Goal: Task Accomplishment & Management: Manage account settings

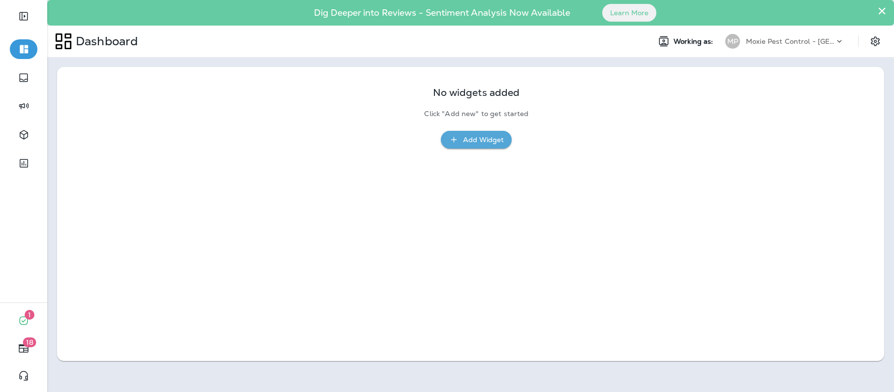
click at [750, 39] on p "Moxie Pest Control - [GEOGRAPHIC_DATA]" at bounding box center [790, 41] width 89 height 8
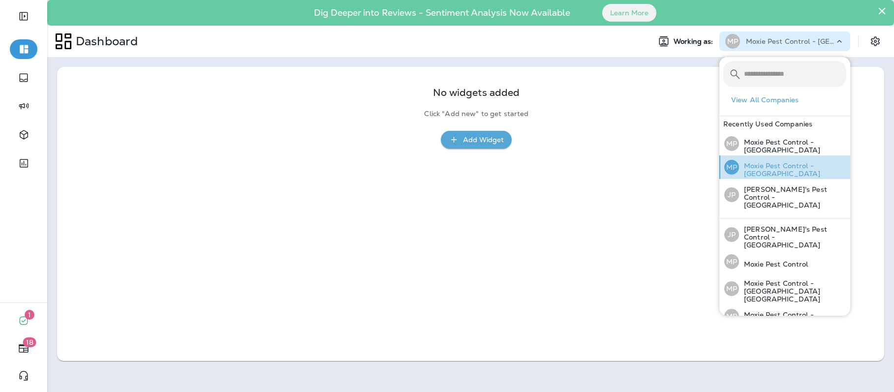
click at [771, 170] on p "Moxie Pest Control - [GEOGRAPHIC_DATA]" at bounding box center [792, 170] width 107 height 16
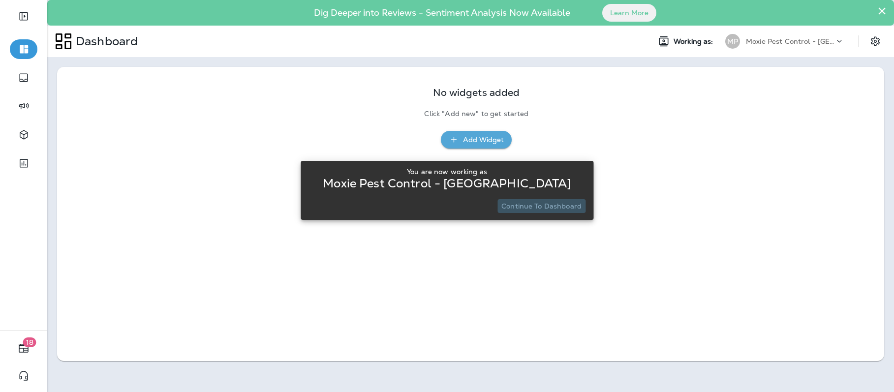
click at [557, 210] on p "Continue to Dashboard" at bounding box center [542, 206] width 80 height 8
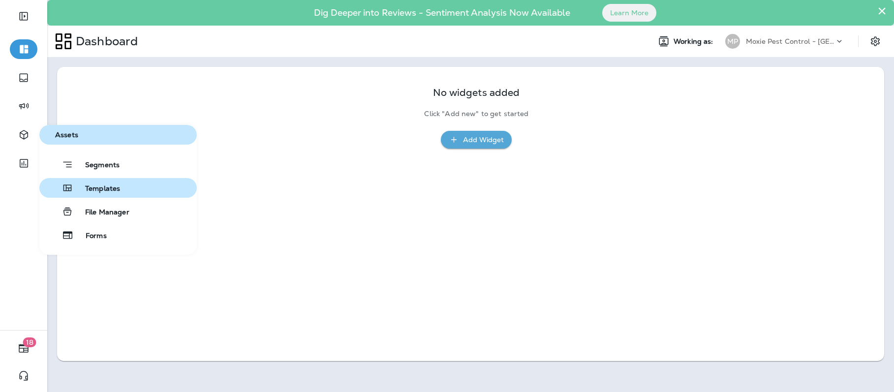
click at [108, 190] on span "Templates" at bounding box center [96, 189] width 47 height 9
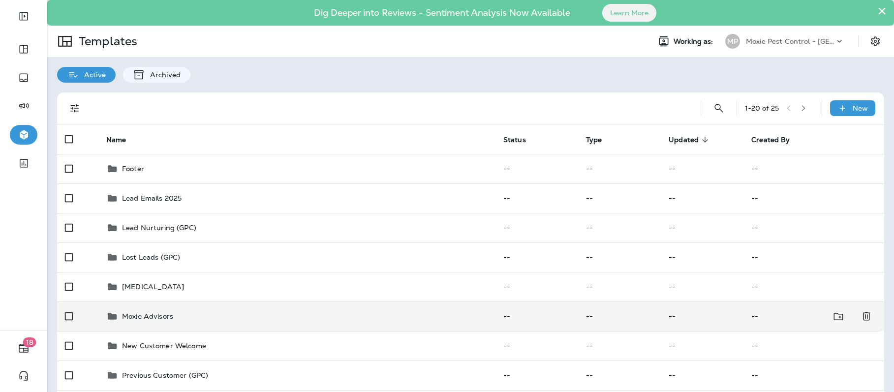
click at [140, 315] on p "Moxie Advisors" at bounding box center [147, 317] width 51 height 8
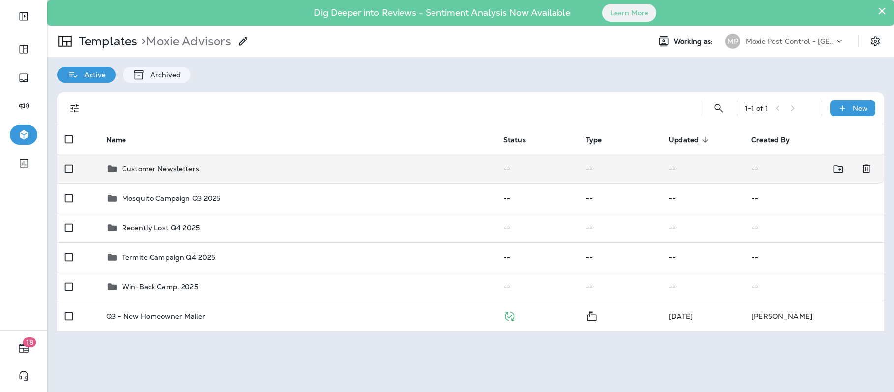
click at [149, 171] on p "Customer Newsletters" at bounding box center [160, 169] width 77 height 8
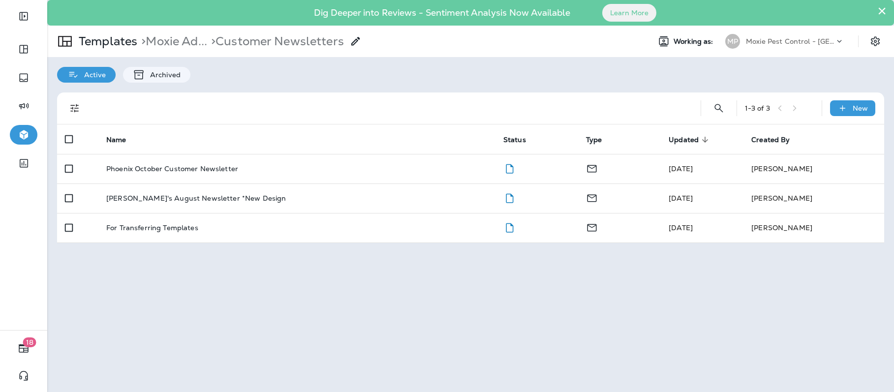
click at [149, 171] on p "Phoenix October Customer Newsletter" at bounding box center [172, 169] width 132 height 8
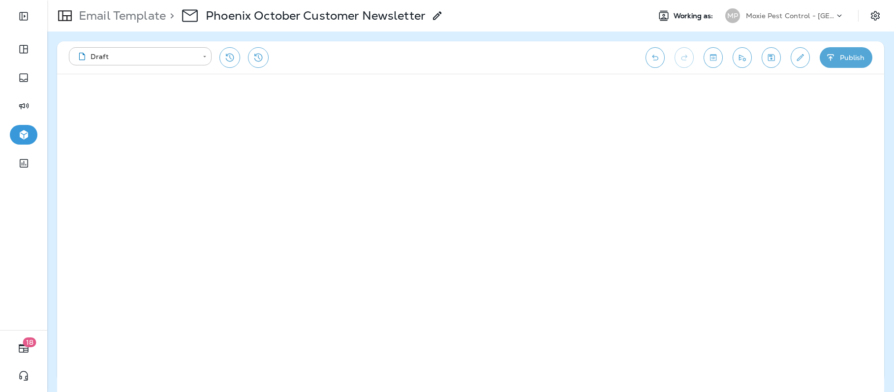
click at [806, 15] on p "Moxie Pest Control - [GEOGRAPHIC_DATA]" at bounding box center [790, 16] width 89 height 8
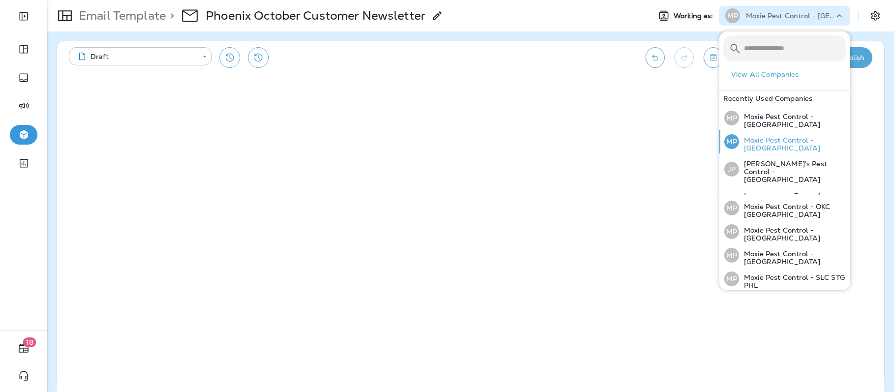
scroll to position [107, 0]
click at [758, 297] on p "Moxie Pest Control - [GEOGRAPHIC_DATA]" at bounding box center [792, 305] width 107 height 16
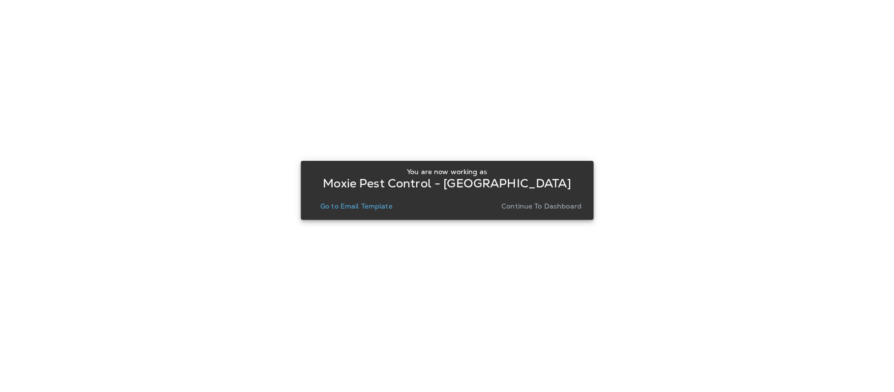
click at [556, 210] on p "Continue to Dashboard" at bounding box center [542, 206] width 80 height 8
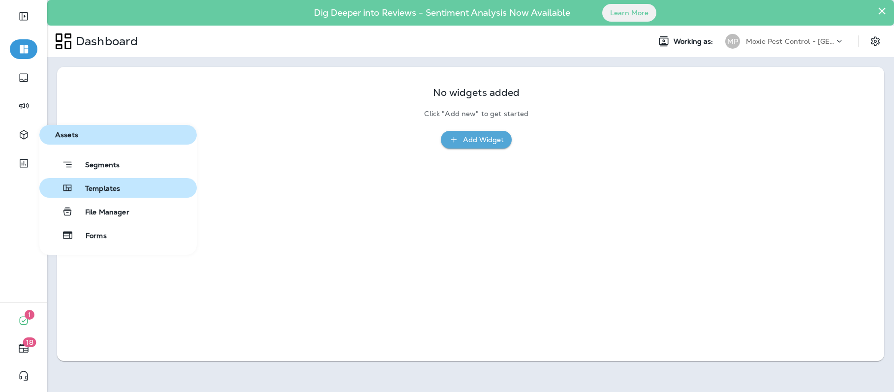
click at [109, 185] on span "Templates" at bounding box center [96, 189] width 47 height 9
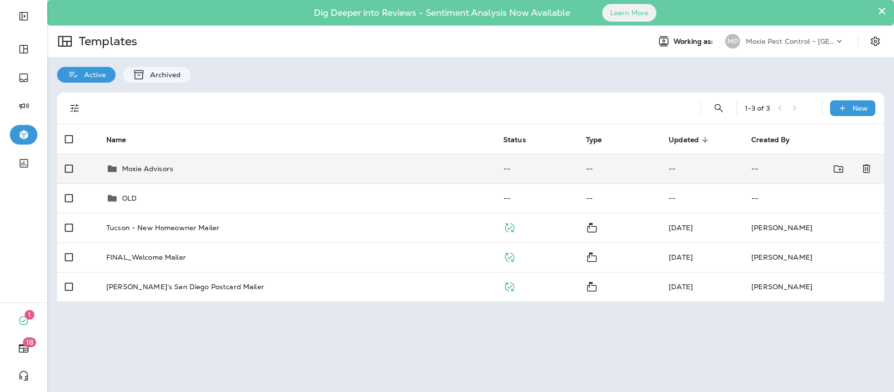
click at [154, 167] on p "Moxie Advisors" at bounding box center [147, 169] width 51 height 8
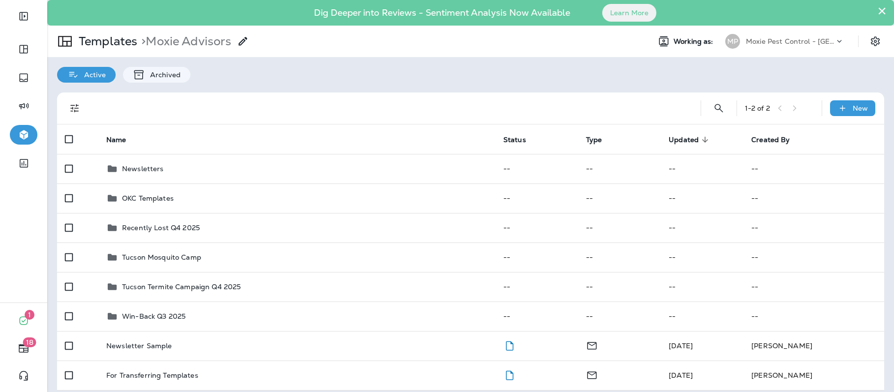
click at [154, 167] on p "Newsletters" at bounding box center [143, 169] width 42 height 8
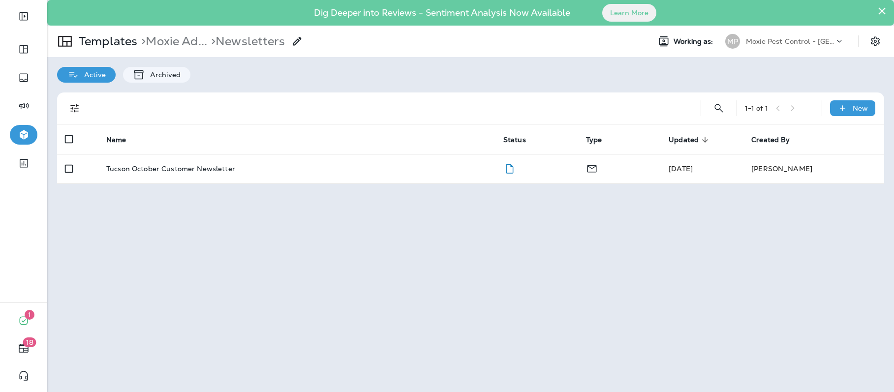
click at [154, 167] on p "Tucson October Customer Newsletter" at bounding box center [170, 169] width 129 height 8
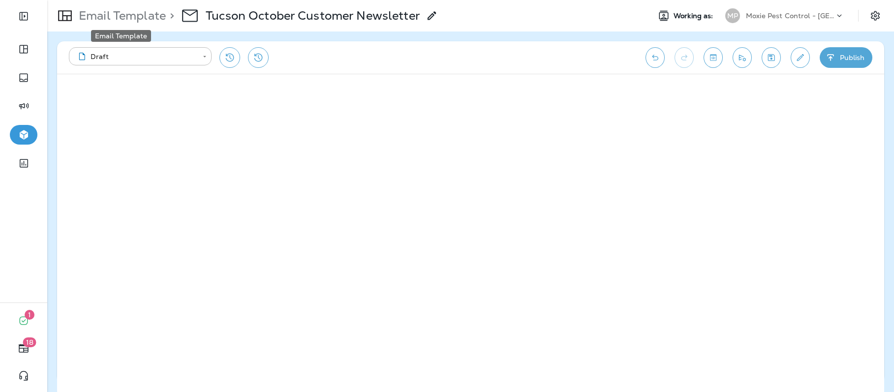
click at [101, 17] on p "Email Template" at bounding box center [120, 15] width 91 height 15
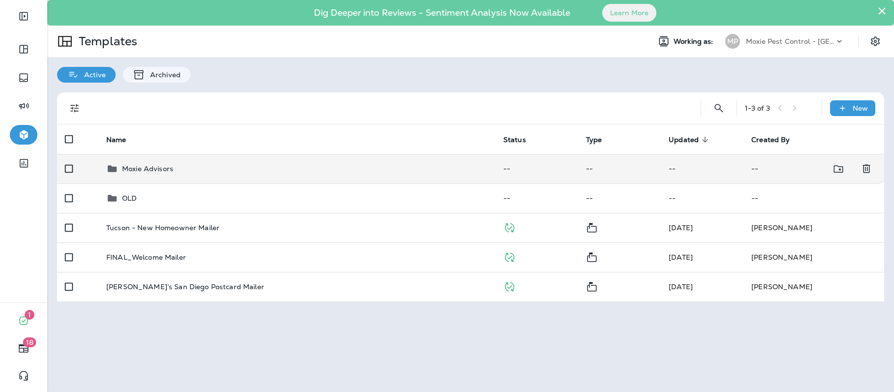
click at [149, 171] on p "Moxie Advisors" at bounding box center [147, 169] width 51 height 8
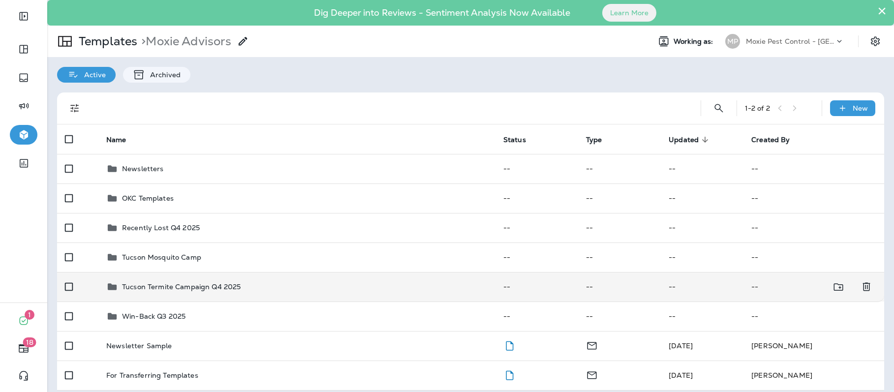
click at [165, 287] on p "Tucson Termite Campaign Q4 2025" at bounding box center [181, 287] width 119 height 8
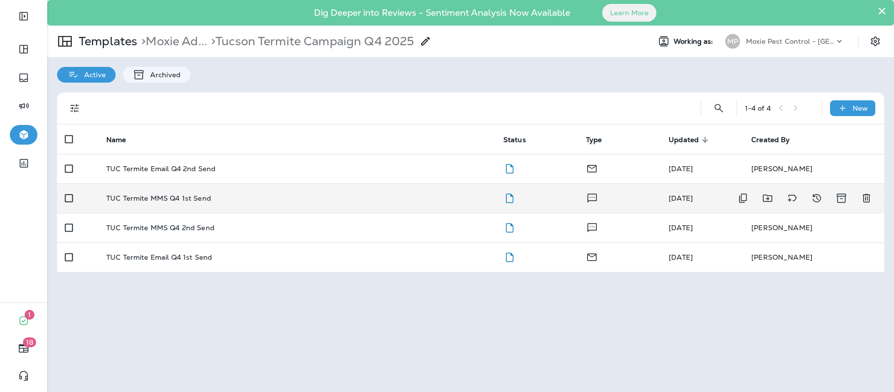
click at [164, 198] on p "TUC Termite MMS Q4 1st Send" at bounding box center [158, 198] width 105 height 8
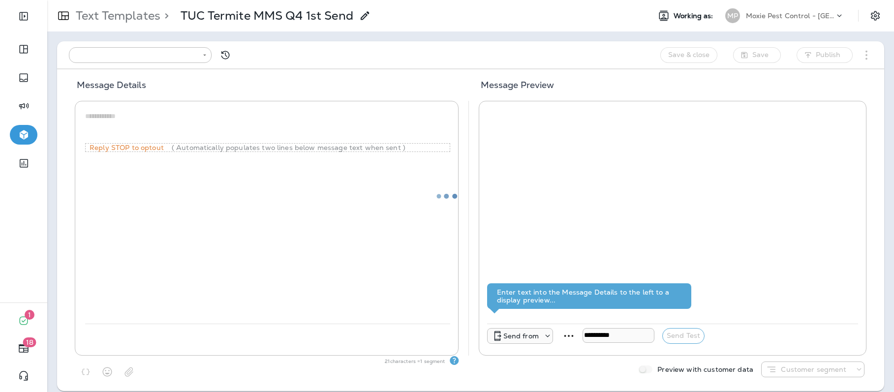
type input "**********"
type textarea "**********"
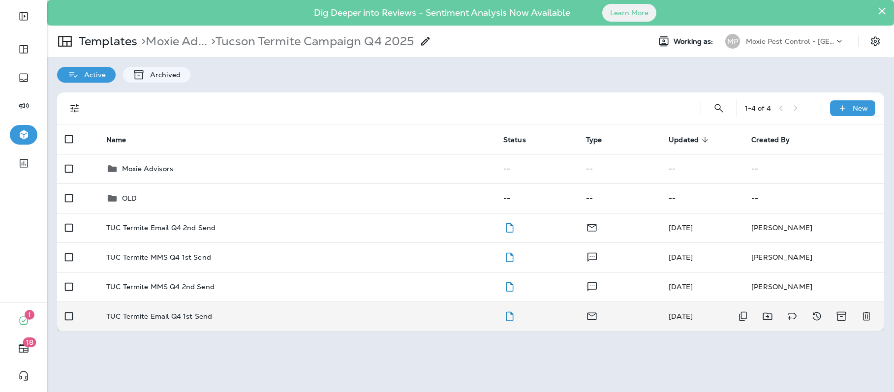
click at [178, 315] on p "TUC Termite Email Q4 1st Send" at bounding box center [159, 317] width 106 height 8
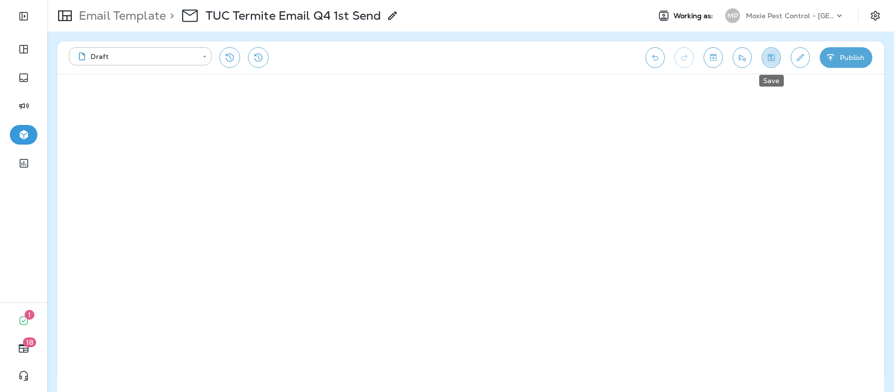
click at [778, 62] on button "Save" at bounding box center [771, 57] width 19 height 21
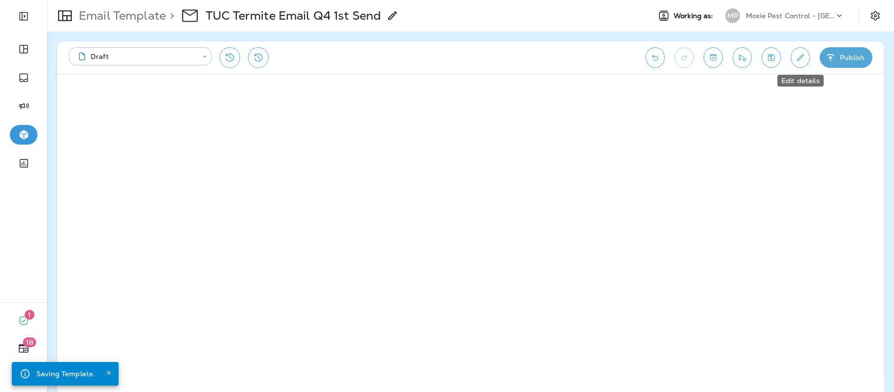
click at [799, 61] on icon "Edit details" at bounding box center [800, 58] width 10 height 10
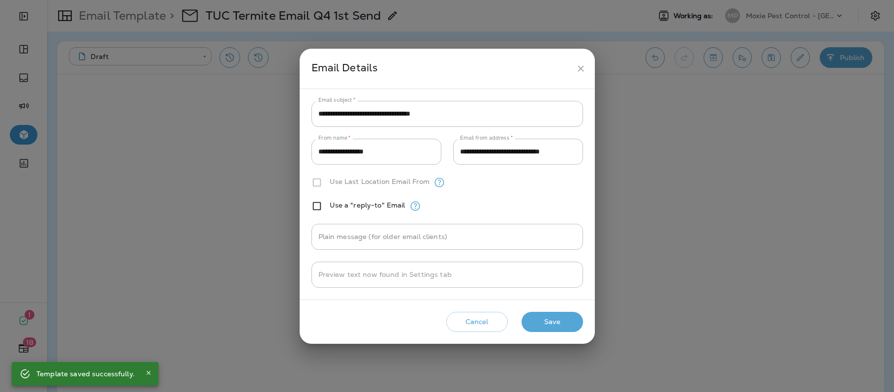
click at [780, 125] on div "**********" at bounding box center [447, 196] width 894 height 392
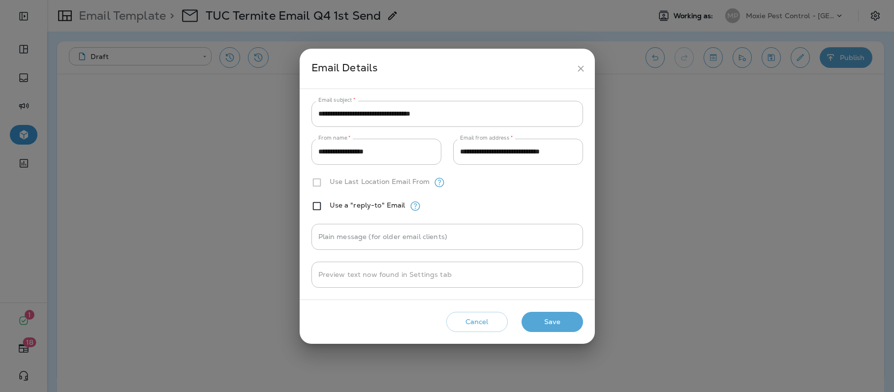
click at [583, 66] on icon "close" at bounding box center [581, 68] width 6 height 6
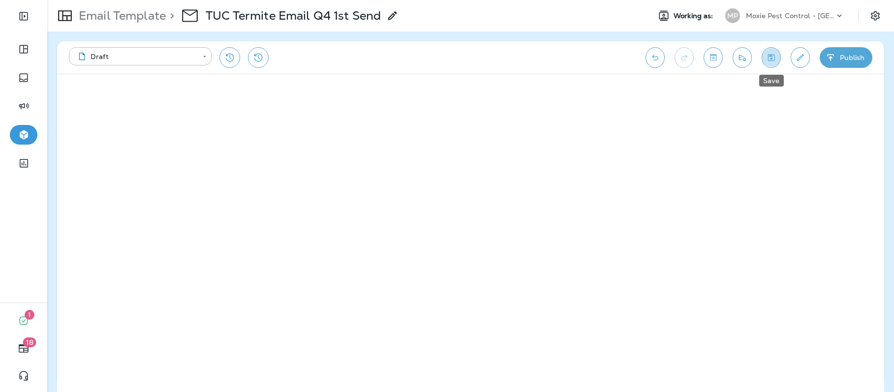
click at [768, 60] on icon "Save" at bounding box center [771, 57] width 7 height 7
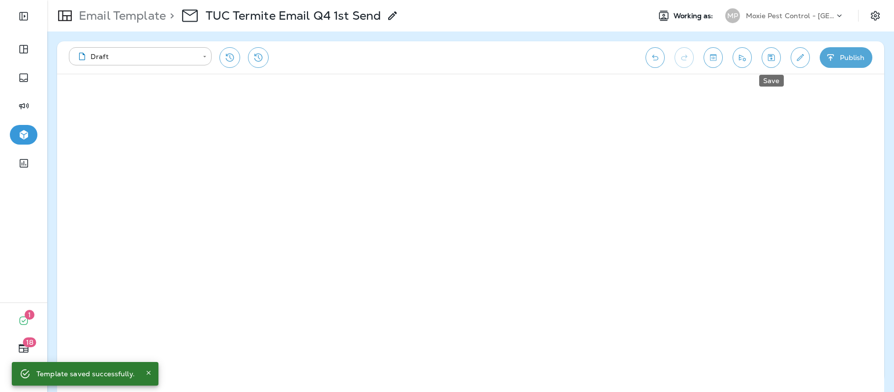
click at [769, 57] on icon "Save" at bounding box center [771, 58] width 10 height 10
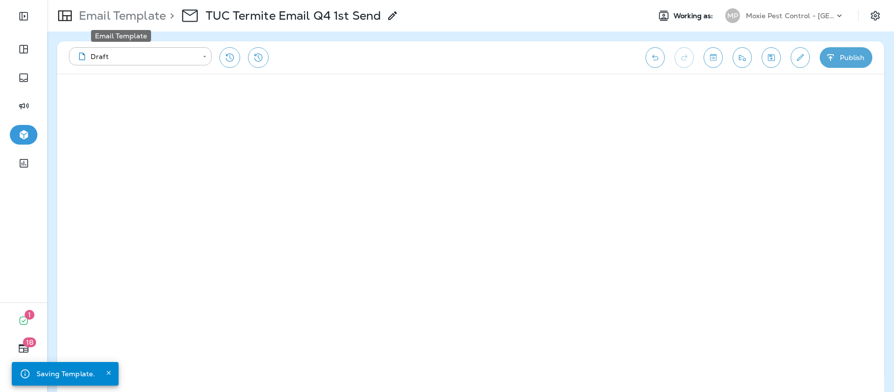
click at [126, 18] on p "Email Template" at bounding box center [120, 15] width 91 height 15
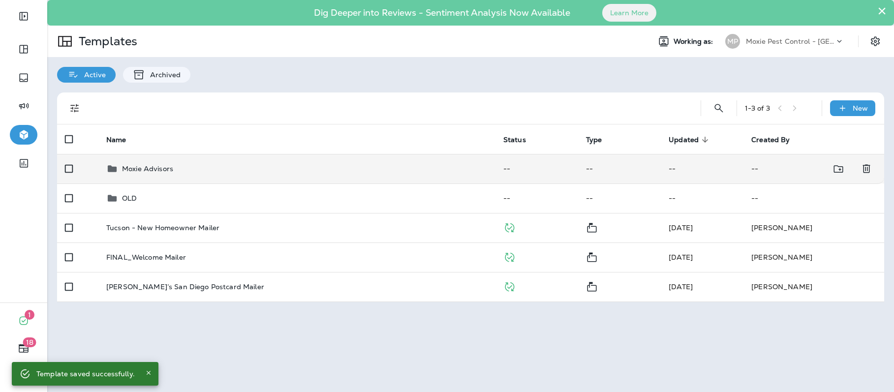
click at [152, 165] on p "Moxie Advisors" at bounding box center [147, 169] width 51 height 8
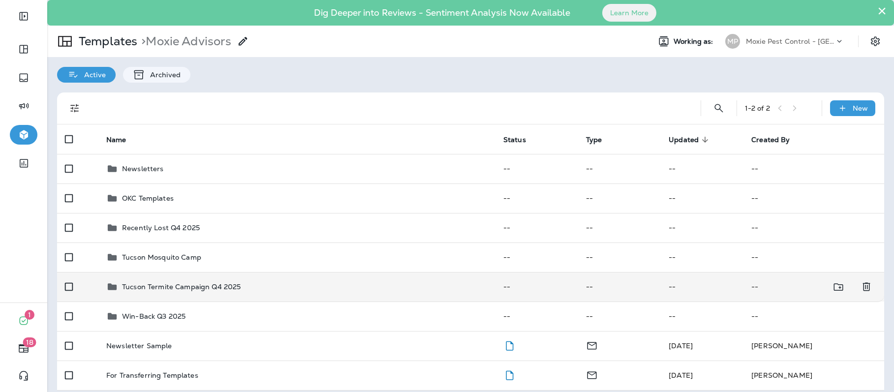
click at [185, 285] on p "Tucson Termite Campaign Q4 2025" at bounding box center [181, 287] width 119 height 8
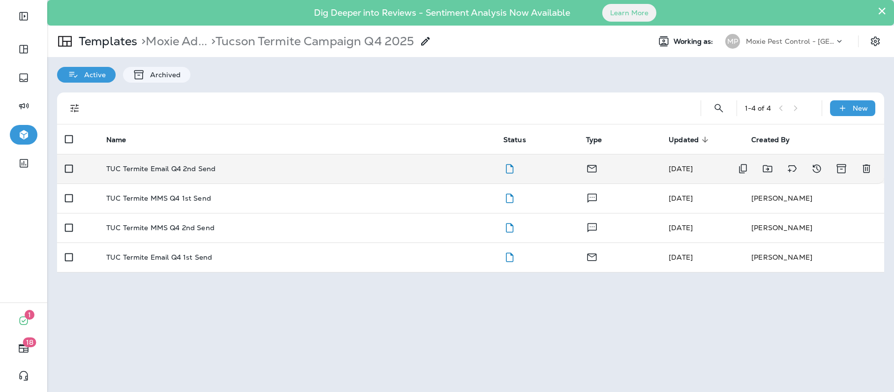
click at [190, 166] on p "TUC Termite Email Q4 2nd Send" at bounding box center [160, 169] width 109 height 8
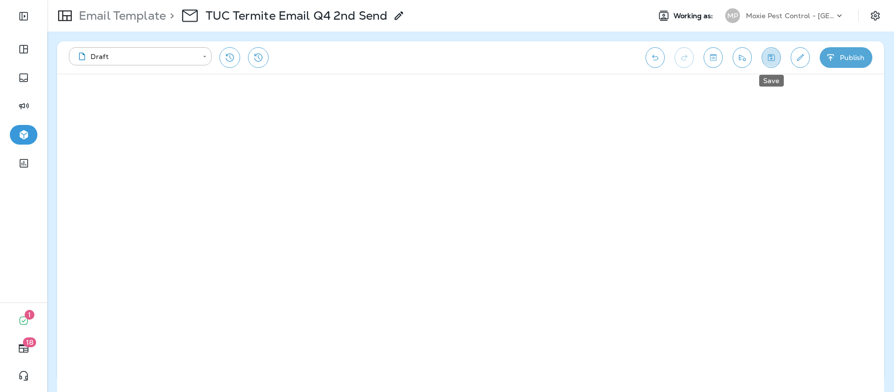
click at [768, 57] on icon "Save" at bounding box center [771, 57] width 7 height 7
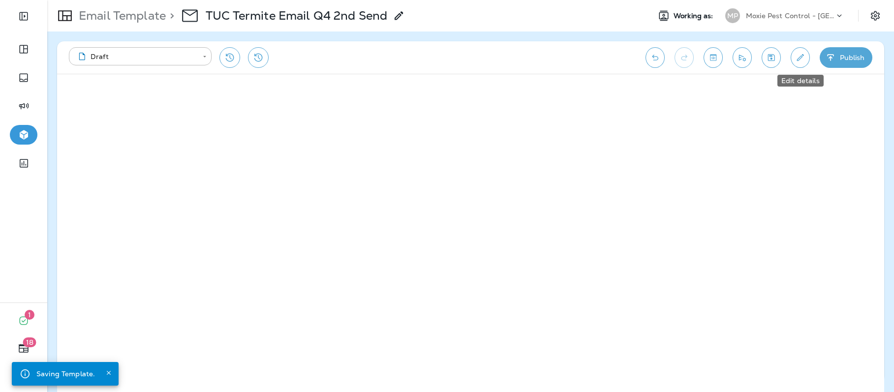
click at [802, 57] on icon "Edit details" at bounding box center [800, 58] width 10 height 10
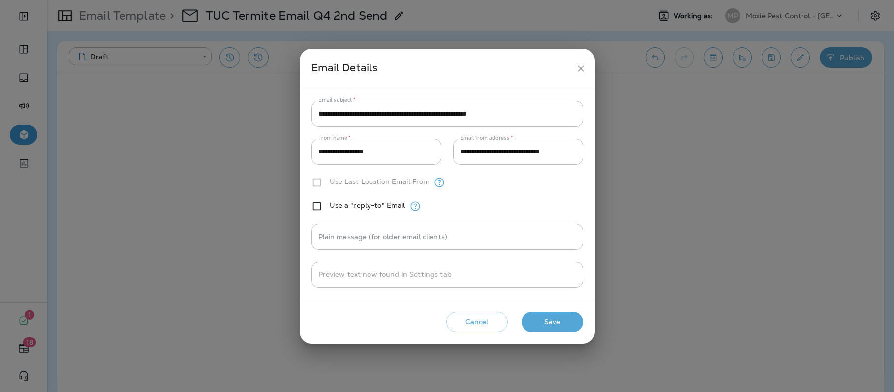
click at [566, 317] on button "Save" at bounding box center [553, 322] width 62 height 20
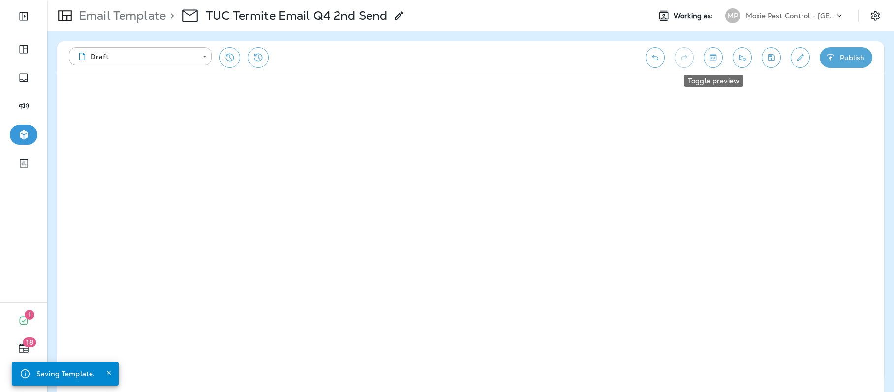
click at [714, 56] on icon "Toggle preview" at bounding box center [713, 58] width 10 height 10
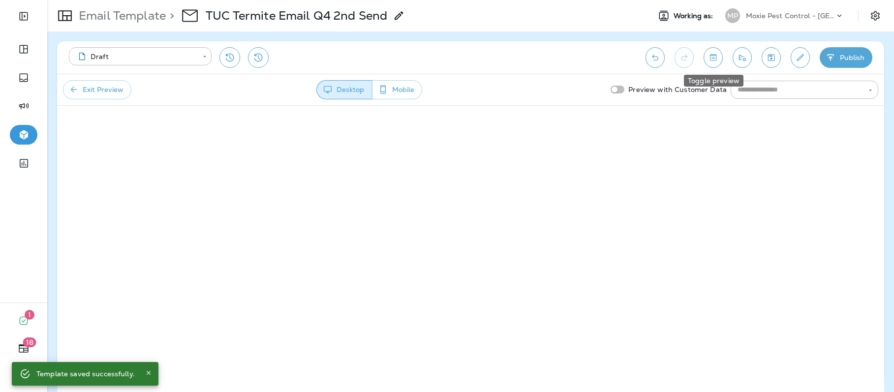
click at [714, 56] on icon "Toggle preview" at bounding box center [713, 58] width 10 height 10
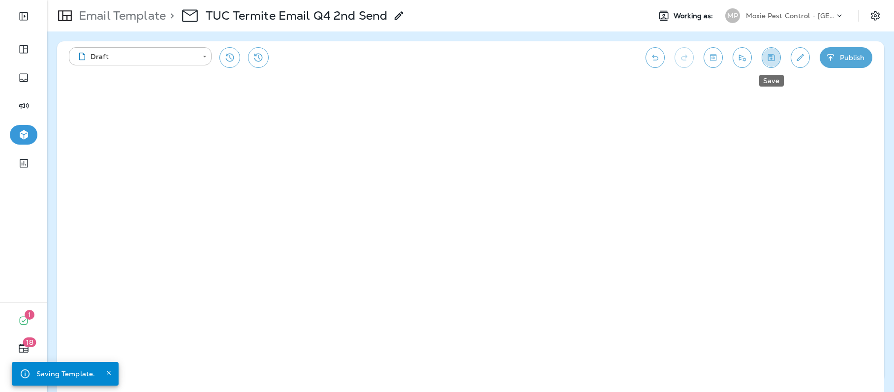
click at [770, 53] on icon "Save" at bounding box center [771, 58] width 10 height 10
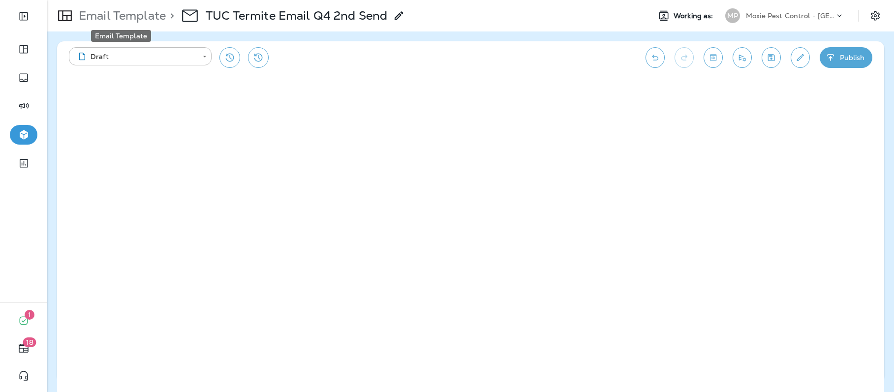
click at [90, 15] on p "Email Template" at bounding box center [120, 15] width 91 height 15
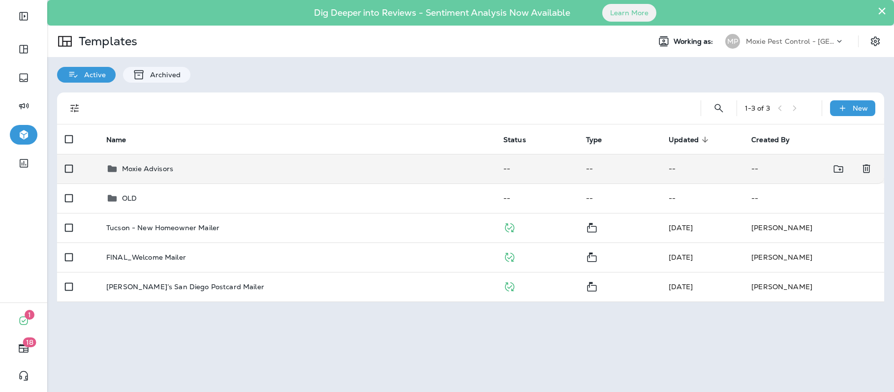
click at [142, 165] on p "Moxie Advisors" at bounding box center [147, 169] width 51 height 8
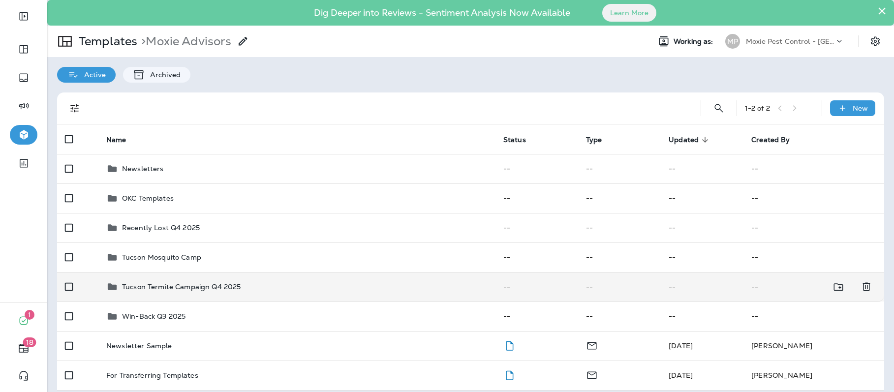
click at [182, 291] on p "Tucson Termite Campaign Q4 2025" at bounding box center [181, 287] width 119 height 8
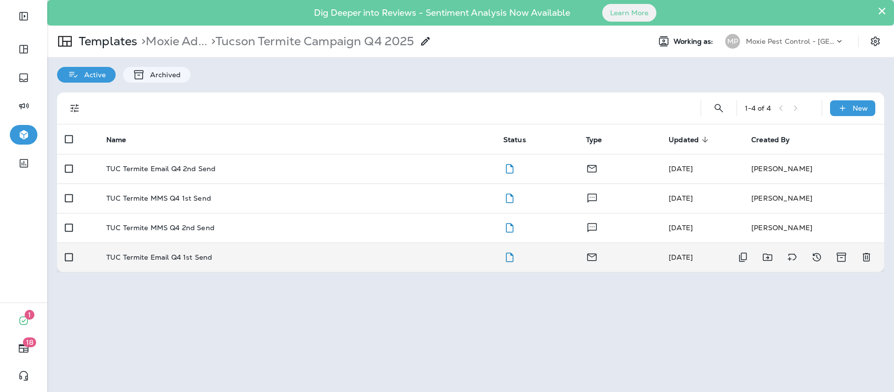
click at [178, 253] on p "TUC Termite Email Q4 1st Send" at bounding box center [159, 257] width 106 height 8
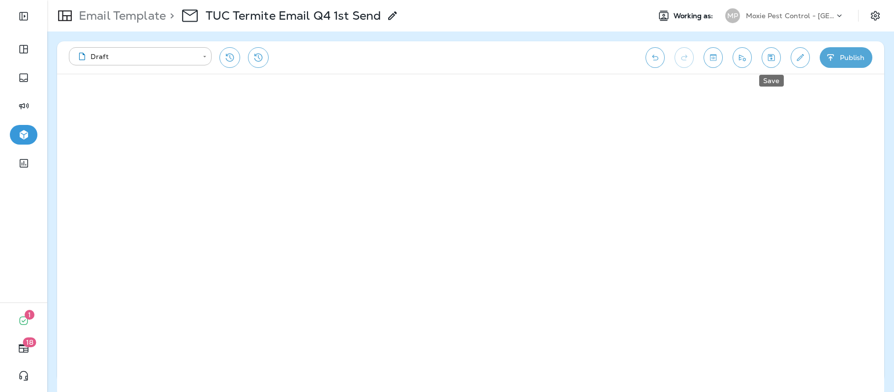
click at [780, 60] on button "Save" at bounding box center [771, 57] width 19 height 21
click at [771, 58] on icon "Save" at bounding box center [771, 57] width 7 height 7
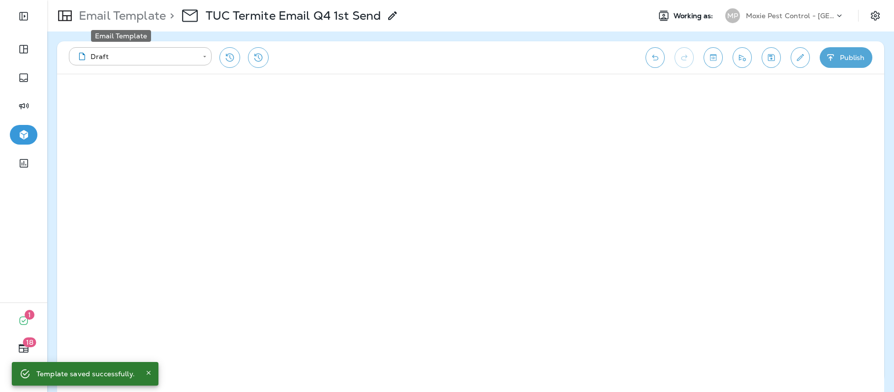
click at [127, 14] on p "Email Template" at bounding box center [120, 15] width 91 height 15
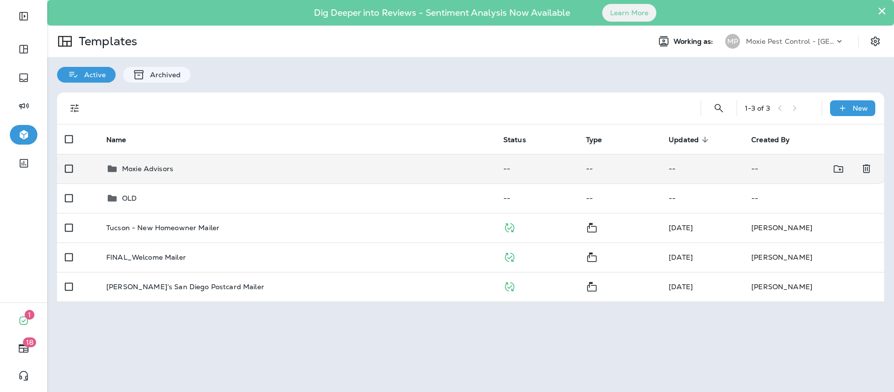
click at [149, 170] on p "Moxie Advisors" at bounding box center [147, 169] width 51 height 8
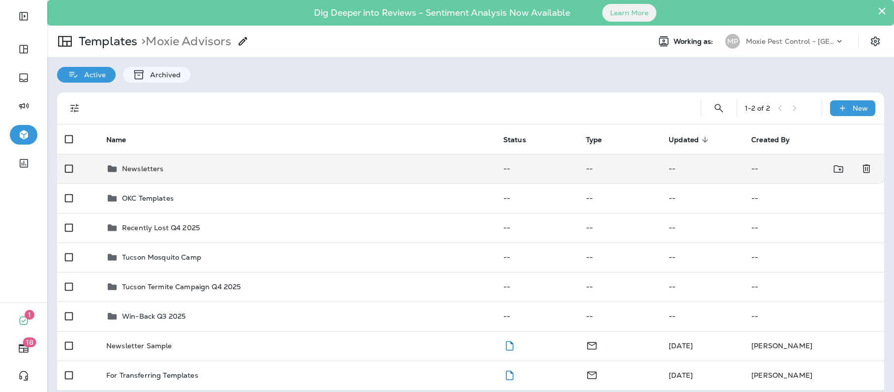
click at [152, 167] on p "Newsletters" at bounding box center [143, 169] width 42 height 8
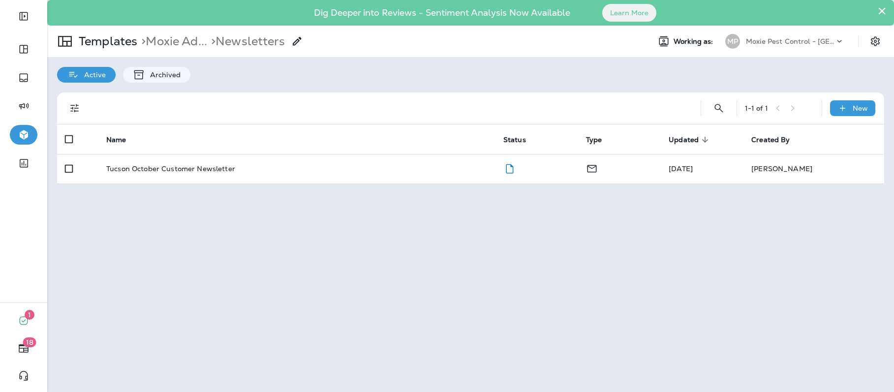
click at [152, 167] on p "Tucson October Customer Newsletter" at bounding box center [170, 169] width 129 height 8
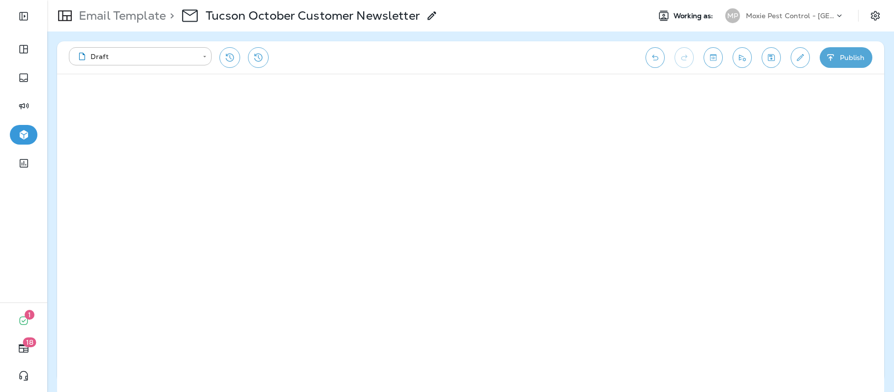
click at [715, 58] on icon "Toggle preview" at bounding box center [713, 58] width 10 height 10
click at [107, 86] on button "Exit Preview" at bounding box center [97, 89] width 68 height 19
click at [796, 56] on icon "Edit details" at bounding box center [800, 58] width 10 height 10
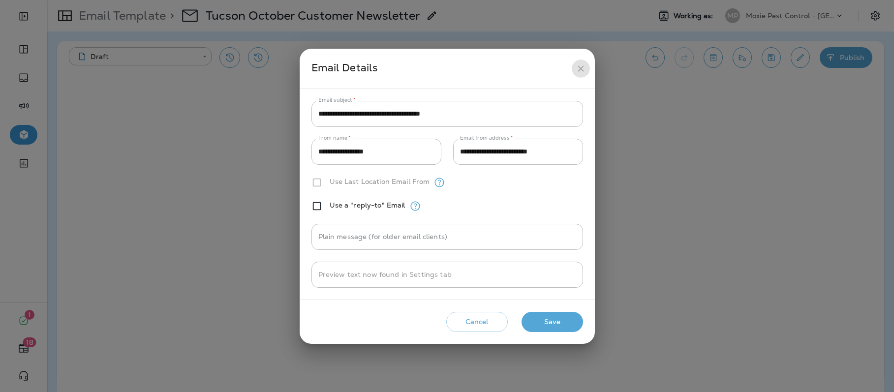
click at [584, 67] on icon "close" at bounding box center [581, 68] width 10 height 10
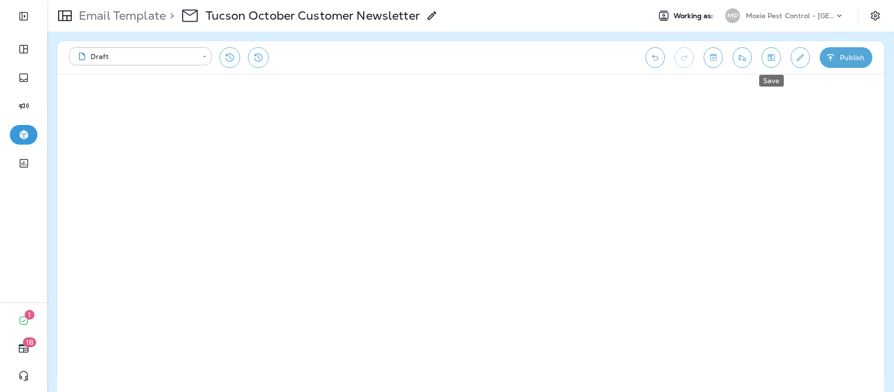
click at [778, 57] on button "Save" at bounding box center [771, 57] width 19 height 21
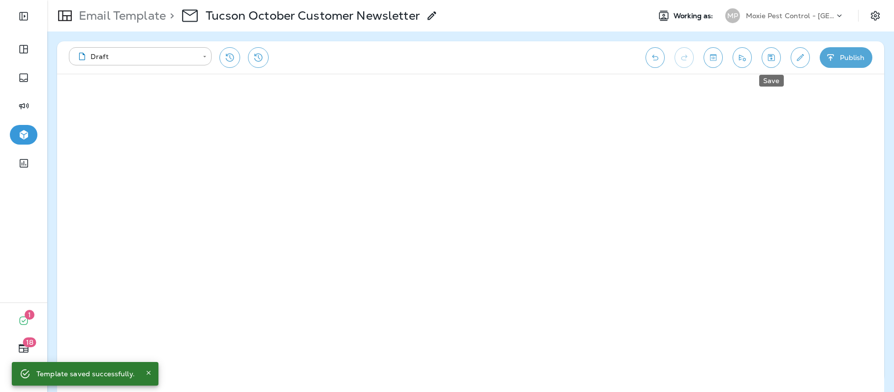
click at [773, 61] on icon "Save" at bounding box center [771, 57] width 7 height 7
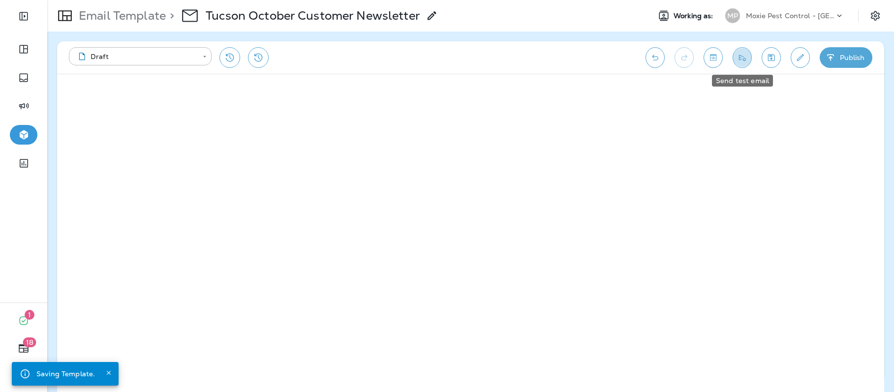
click at [743, 58] on icon "Send test email" at bounding box center [742, 58] width 10 height 10
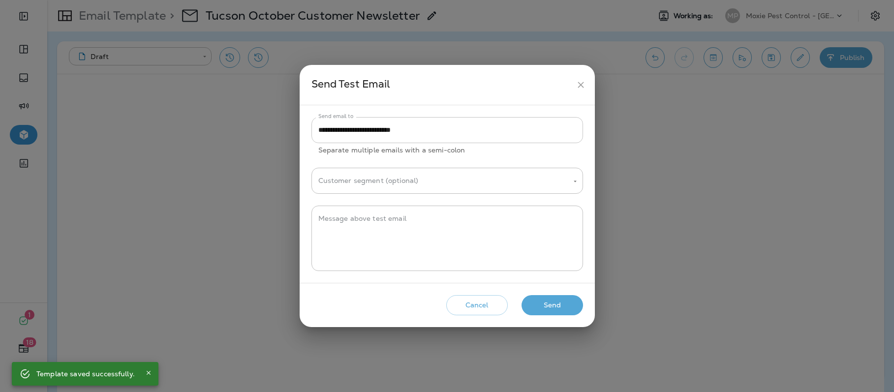
click at [439, 131] on input "**********" at bounding box center [448, 130] width 272 height 26
paste input "**********"
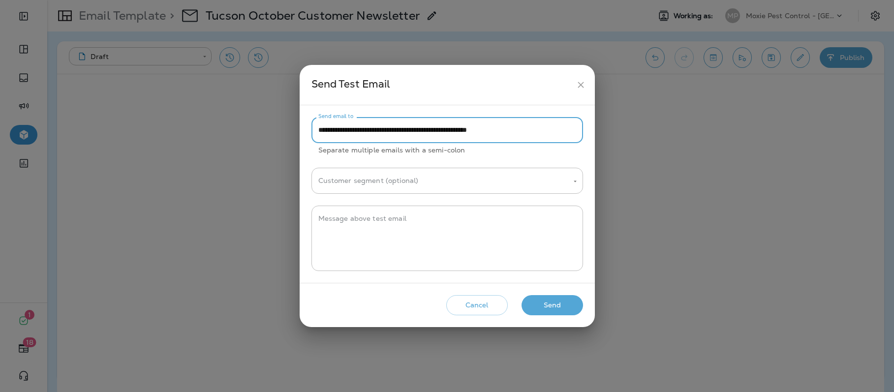
paste input "**********"
type input "**********"
click at [351, 223] on textarea "Message above test email" at bounding box center [447, 238] width 258 height 49
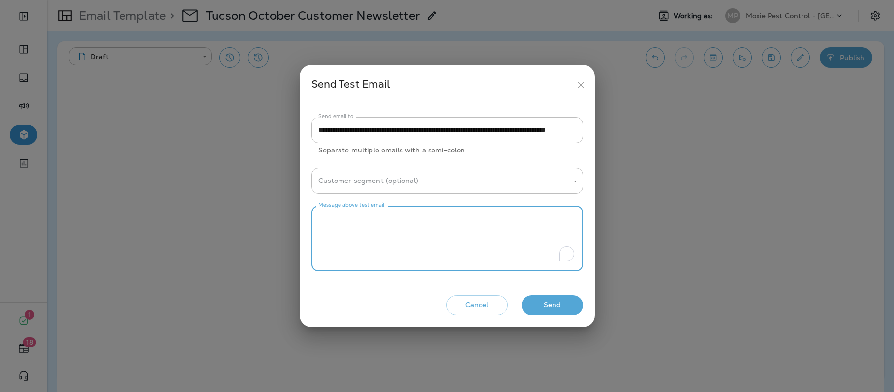
scroll to position [0, 0]
type textarea "**********"
click at [555, 309] on button "Send" at bounding box center [553, 305] width 62 height 20
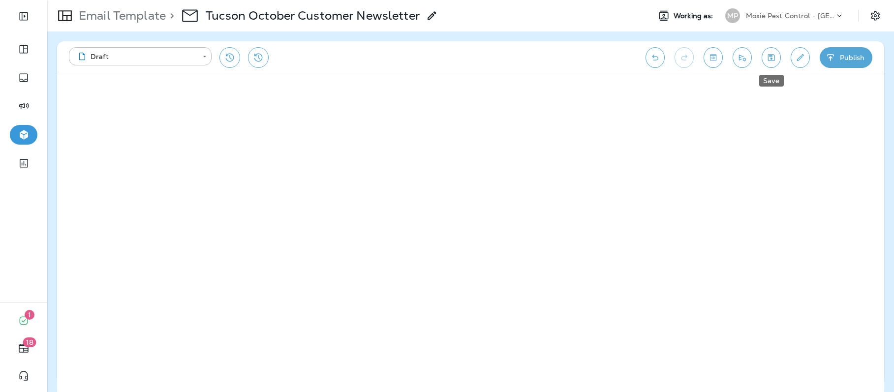
click at [774, 58] on icon "Save" at bounding box center [771, 57] width 7 height 7
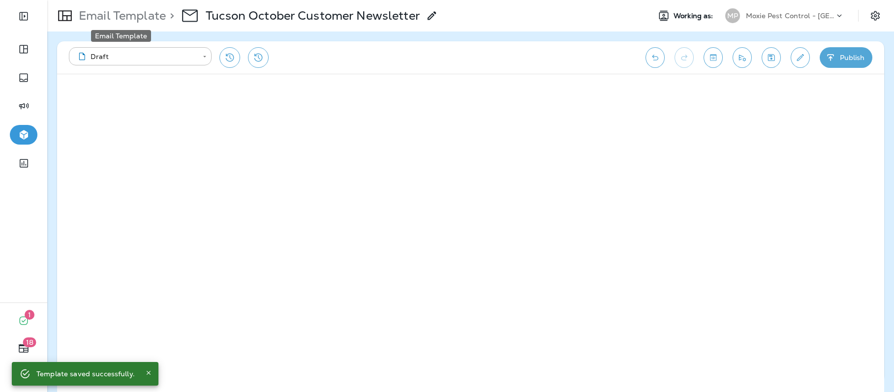
click at [135, 17] on p "Email Template" at bounding box center [120, 15] width 91 height 15
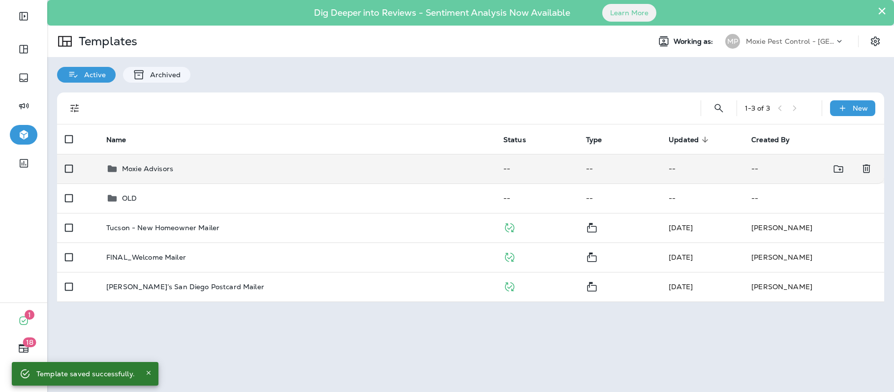
click at [150, 168] on p "Moxie Advisors" at bounding box center [147, 169] width 51 height 8
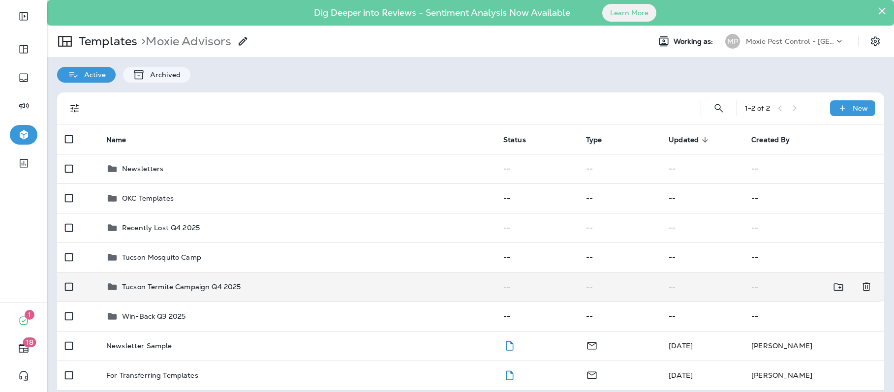
click at [157, 284] on p "Tucson Termite Campaign Q4 2025" at bounding box center [181, 287] width 119 height 8
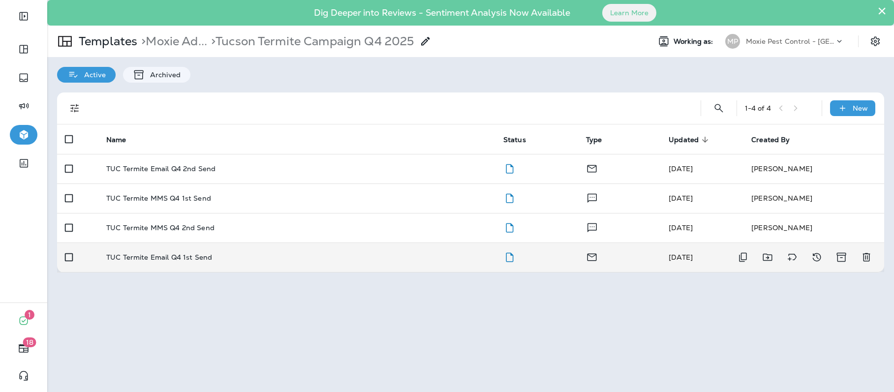
click at [159, 257] on p "TUC Termite Email Q4 1st Send" at bounding box center [159, 257] width 106 height 8
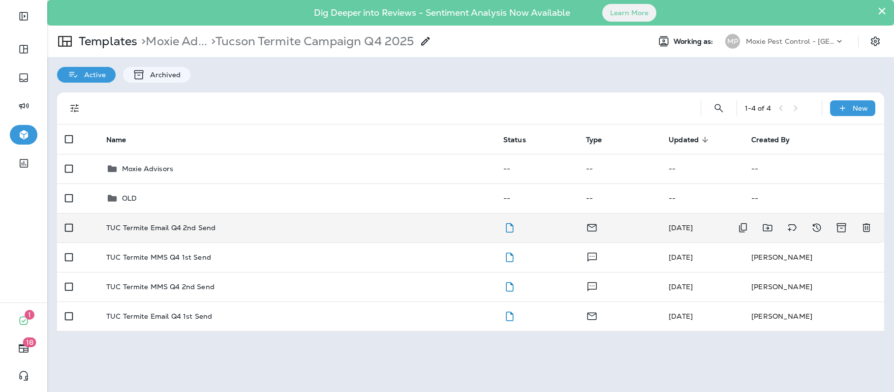
click at [203, 229] on p "TUC Termite Email Q4 2nd Send" at bounding box center [160, 228] width 109 height 8
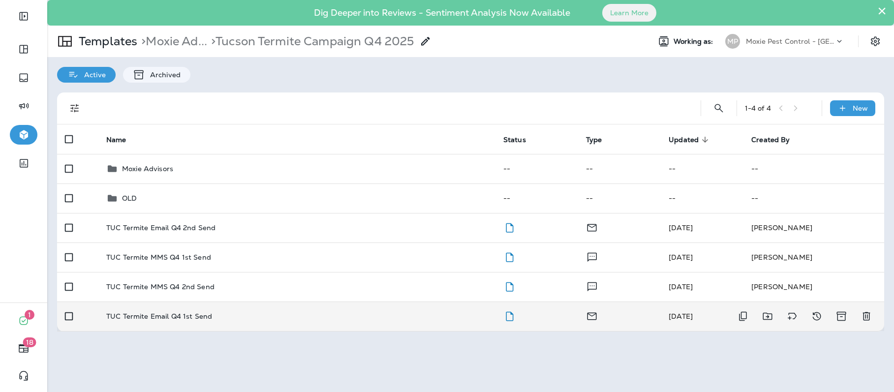
click at [197, 320] on p "TUC Termite Email Q4 1st Send" at bounding box center [159, 317] width 106 height 8
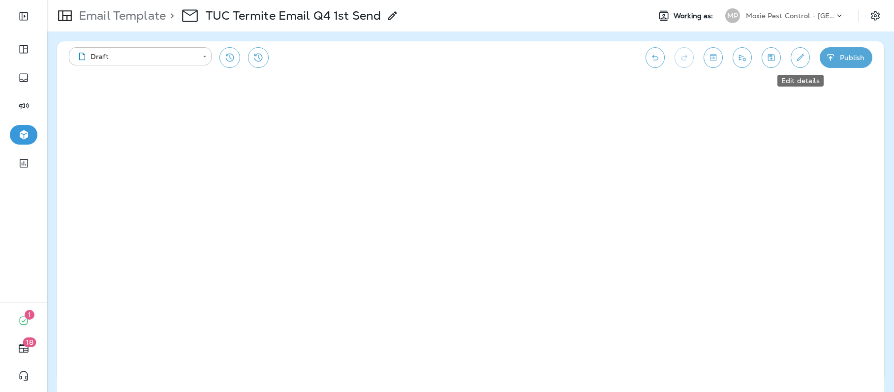
click at [803, 58] on icon "Edit details" at bounding box center [800, 58] width 10 height 10
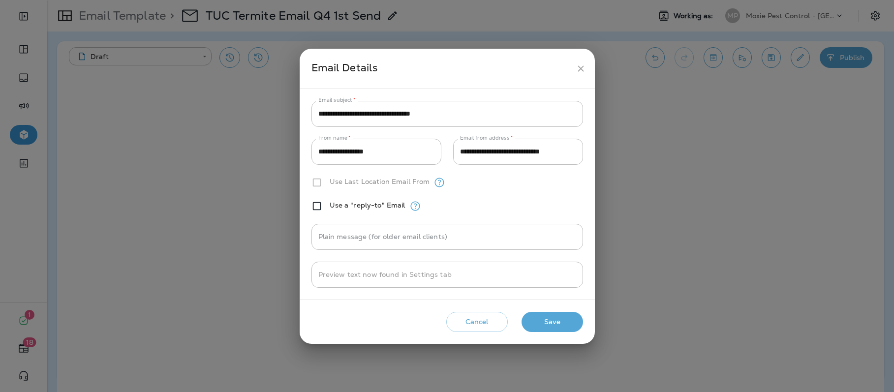
click at [587, 64] on button "close" at bounding box center [581, 69] width 18 height 18
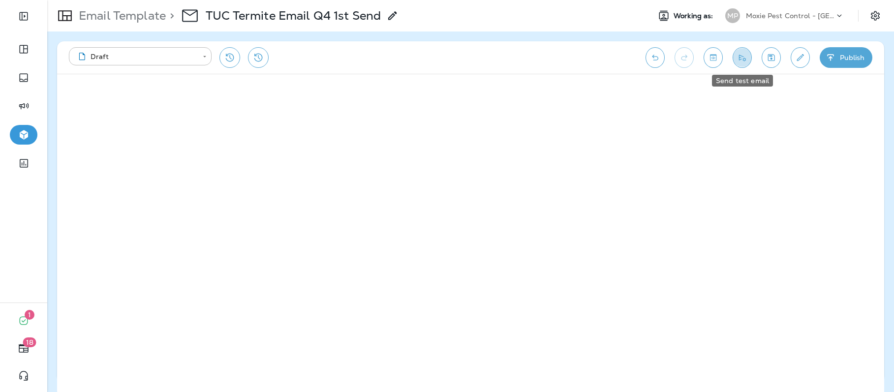
click at [742, 59] on icon "Send test email" at bounding box center [742, 58] width 10 height 10
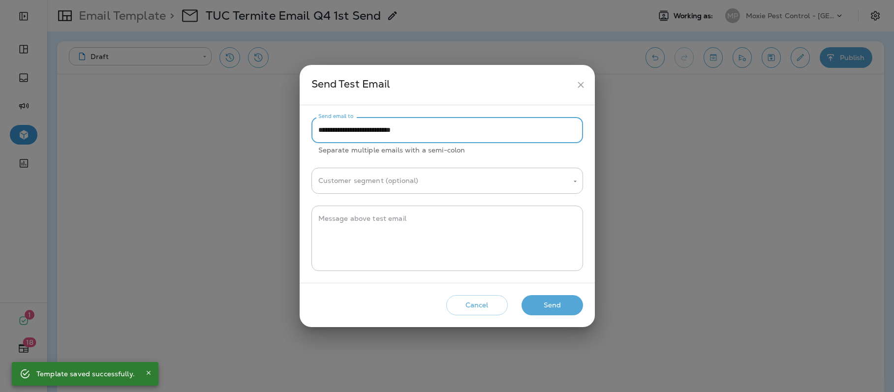
click at [435, 127] on input "**********" at bounding box center [448, 130] width 272 height 26
paste input "**********"
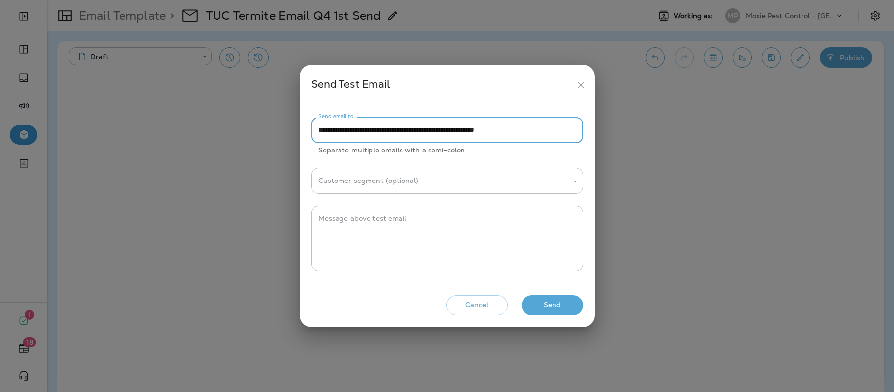
paste input "**********"
type input "**********"
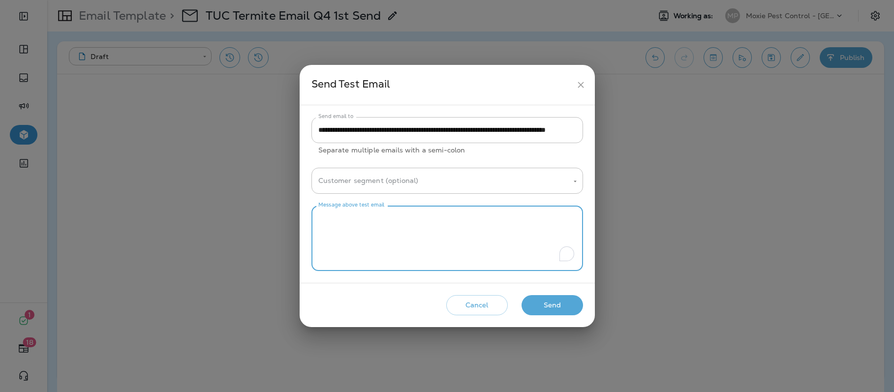
click at [404, 217] on textarea "Message above test email" at bounding box center [447, 238] width 258 height 49
type textarea "**********"
click at [552, 308] on button "Send" at bounding box center [553, 305] width 62 height 20
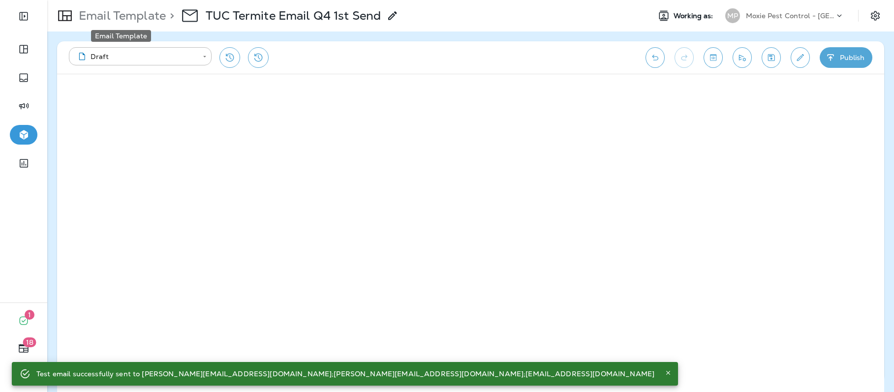
click at [115, 15] on p "Email Template" at bounding box center [120, 15] width 91 height 15
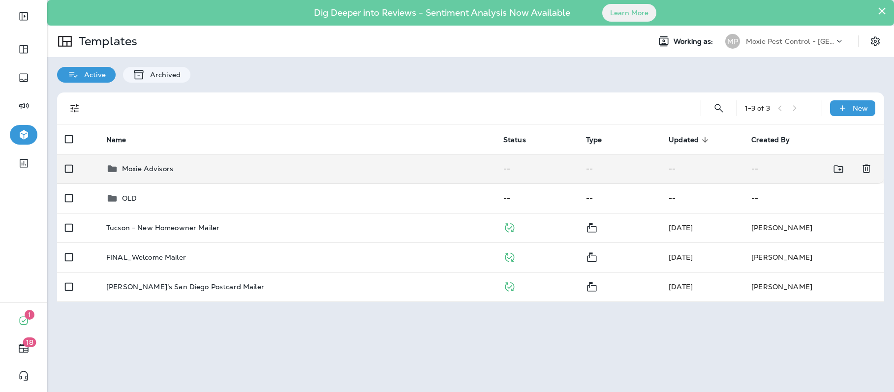
click at [149, 168] on p "Moxie Advisors" at bounding box center [147, 169] width 51 height 8
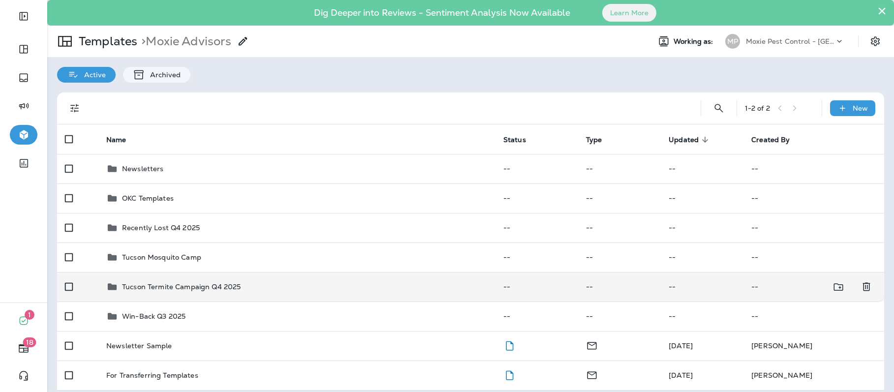
click at [182, 286] on p "Tucson Termite Campaign Q4 2025" at bounding box center [181, 287] width 119 height 8
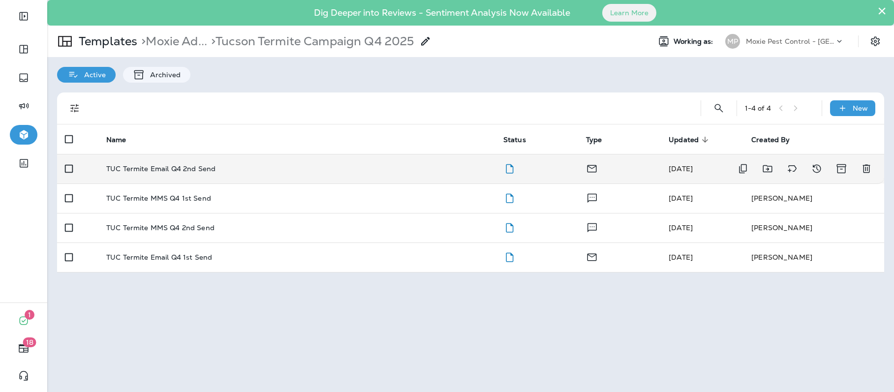
click at [183, 170] on p "TUC Termite Email Q4 2nd Send" at bounding box center [160, 169] width 109 height 8
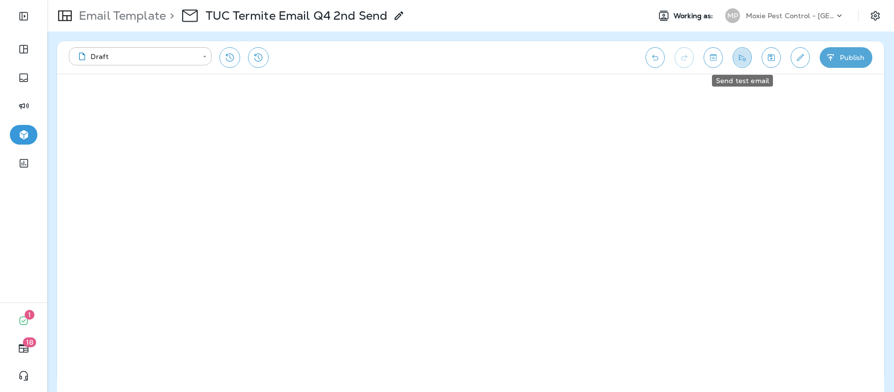
click at [738, 61] on icon "Send test email" at bounding box center [742, 58] width 10 height 10
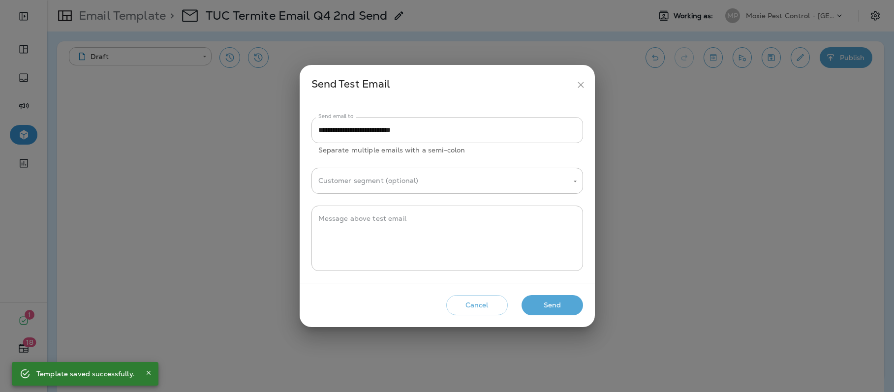
click at [428, 132] on input "**********" at bounding box center [448, 130] width 272 height 26
paste input "**********"
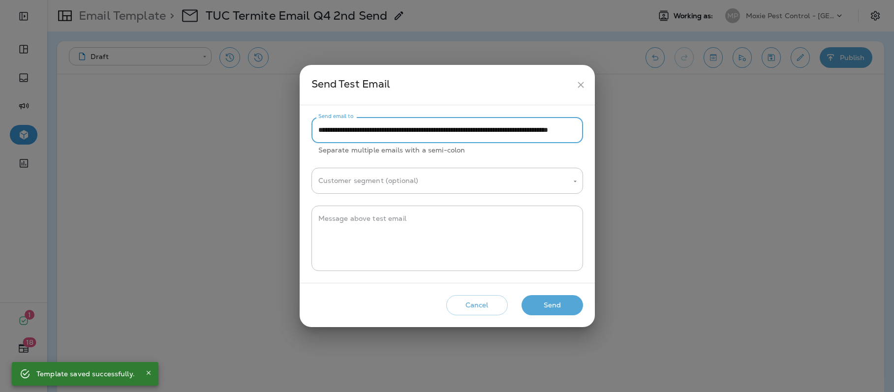
scroll to position [0, 90]
click at [449, 129] on input "**********" at bounding box center [448, 130] width 272 height 26
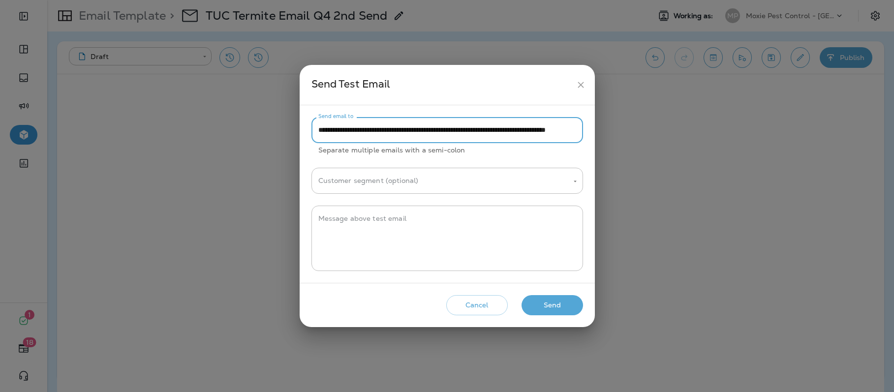
scroll to position [0, 75]
type input "**********"
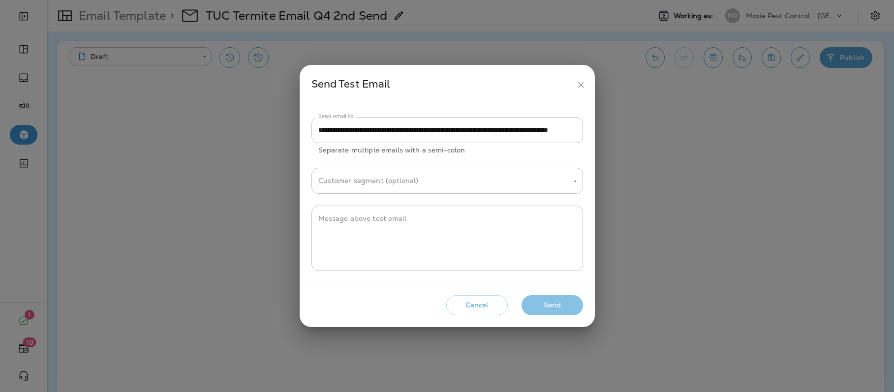
click at [564, 302] on button "Send" at bounding box center [553, 305] width 62 height 20
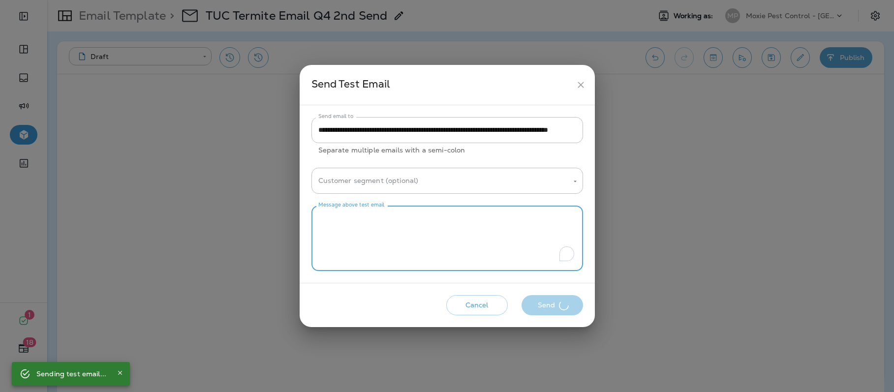
click at [491, 250] on textarea "Message above test email" at bounding box center [447, 238] width 258 height 49
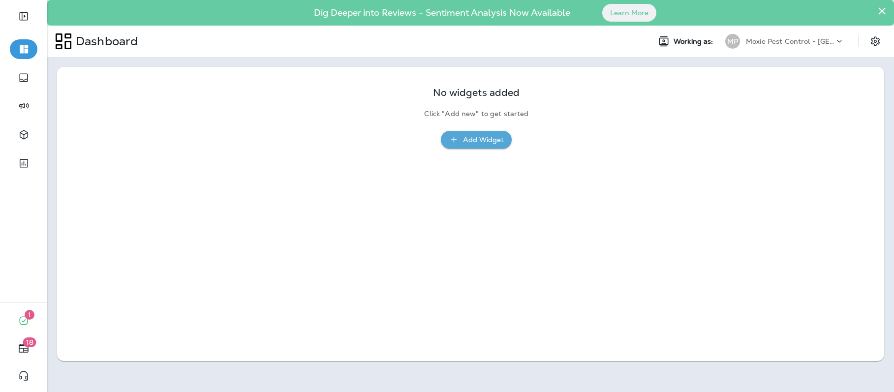
click at [827, 39] on p "Moxie Pest Control - [GEOGRAPHIC_DATA]" at bounding box center [790, 41] width 89 height 8
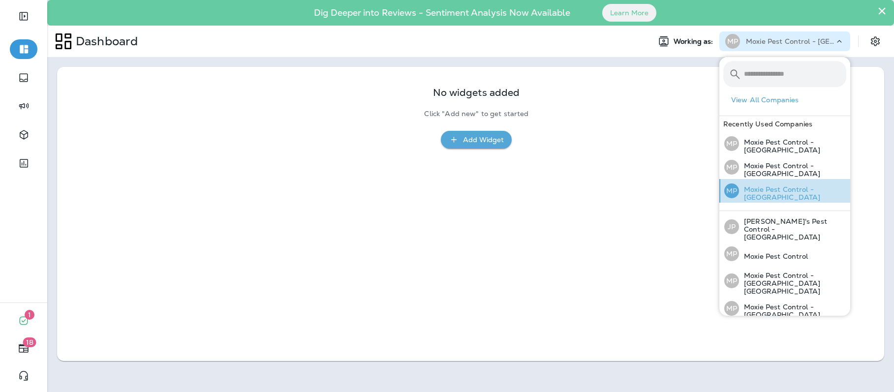
click at [813, 190] on p "Moxie Pest Control - [GEOGRAPHIC_DATA]" at bounding box center [792, 194] width 107 height 16
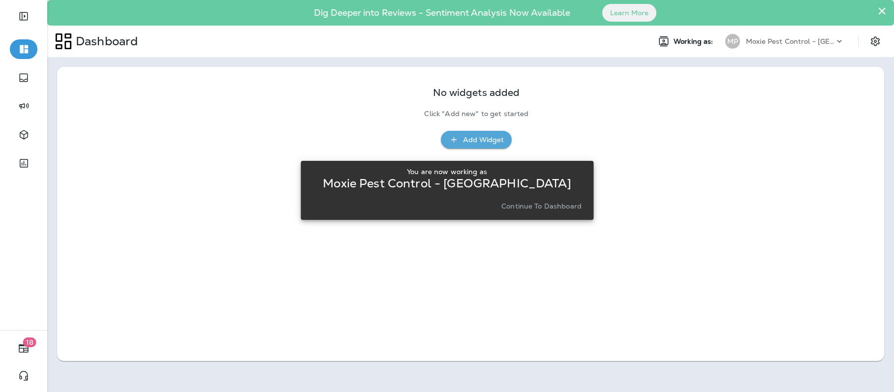
click at [540, 205] on p "Continue to Dashboard" at bounding box center [542, 206] width 80 height 8
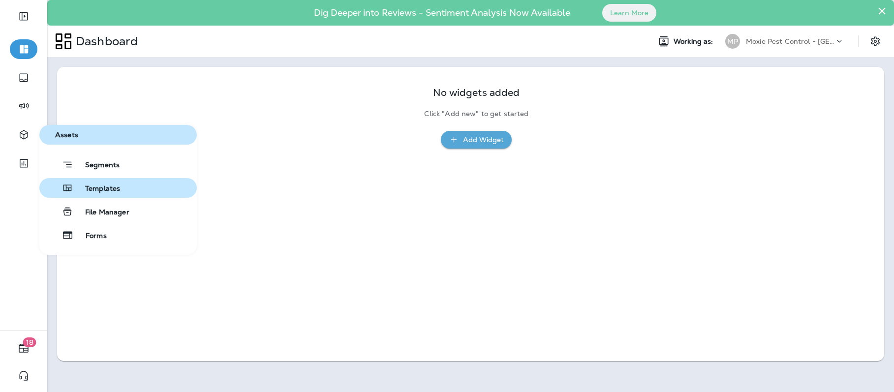
click at [108, 191] on span "Templates" at bounding box center [96, 189] width 47 height 9
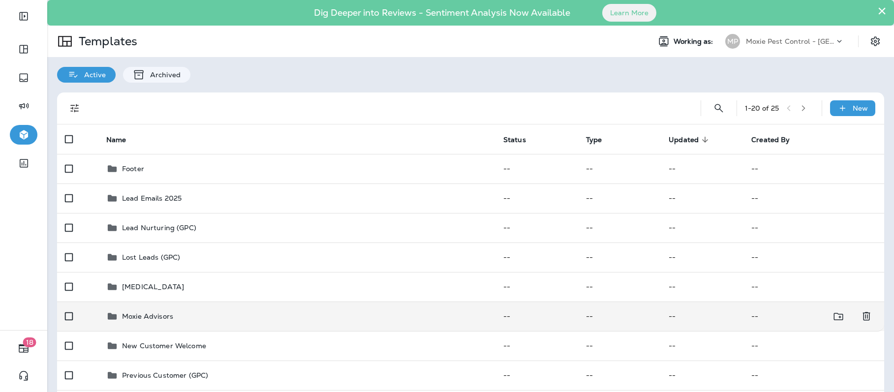
click at [142, 315] on p "Moxie Advisors" at bounding box center [147, 317] width 51 height 8
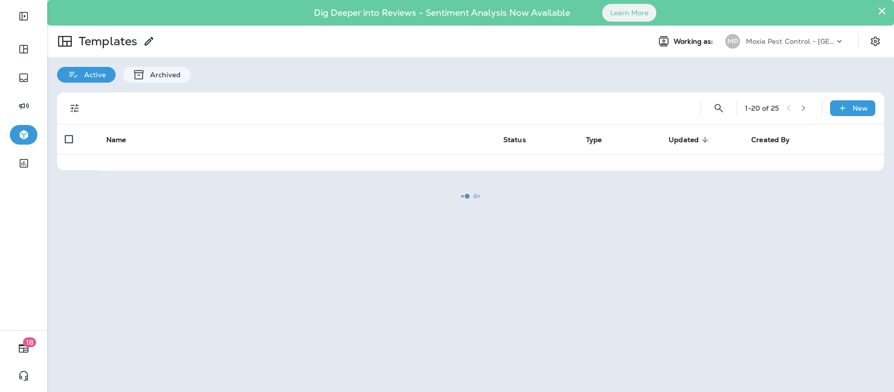
click at [142, 315] on div at bounding box center [470, 196] width 845 height 390
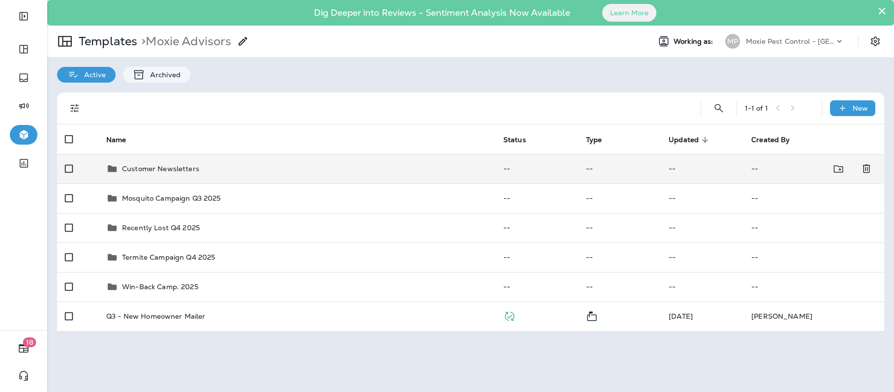
click at [167, 169] on p "Customer Newsletters" at bounding box center [160, 169] width 77 height 8
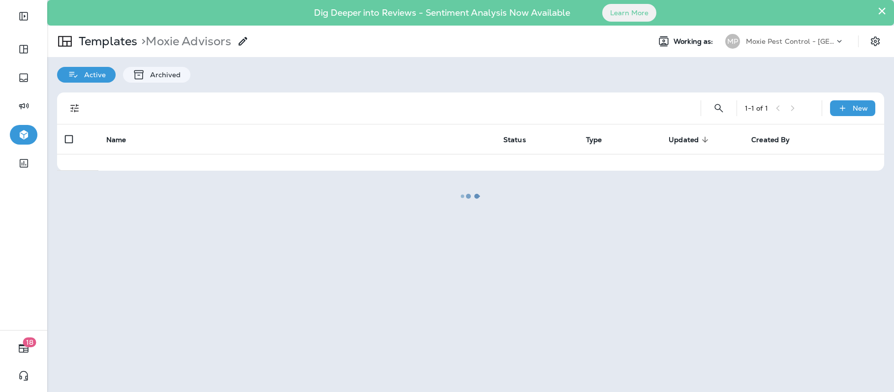
click at [167, 169] on div at bounding box center [470, 196] width 845 height 390
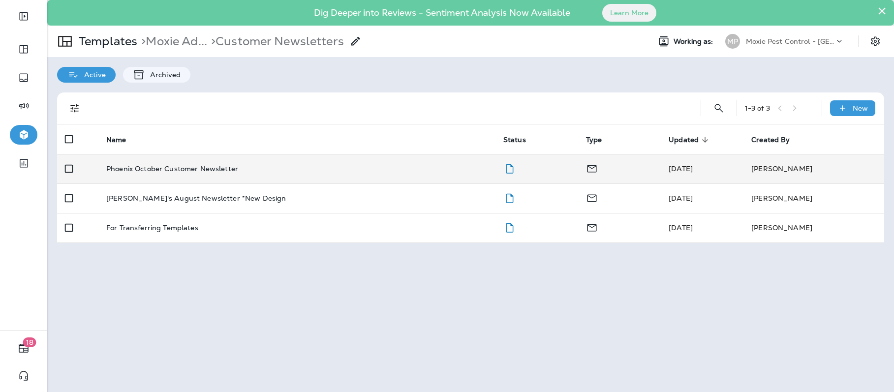
click at [167, 168] on p "Phoenix October Customer Newsletter" at bounding box center [172, 169] width 132 height 8
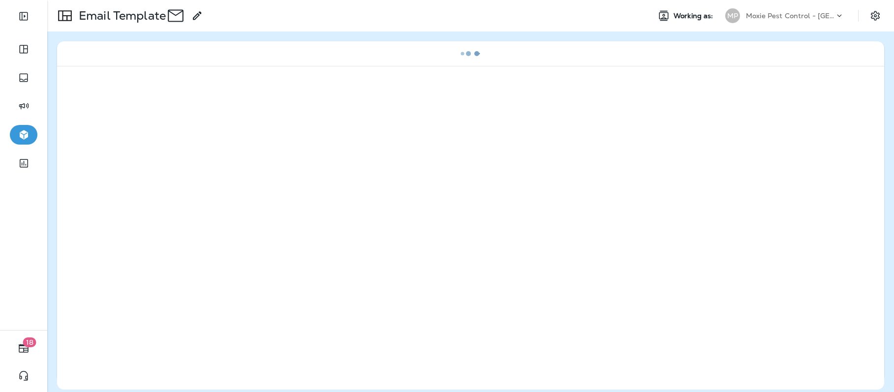
click at [167, 168] on div at bounding box center [470, 228] width 827 height 324
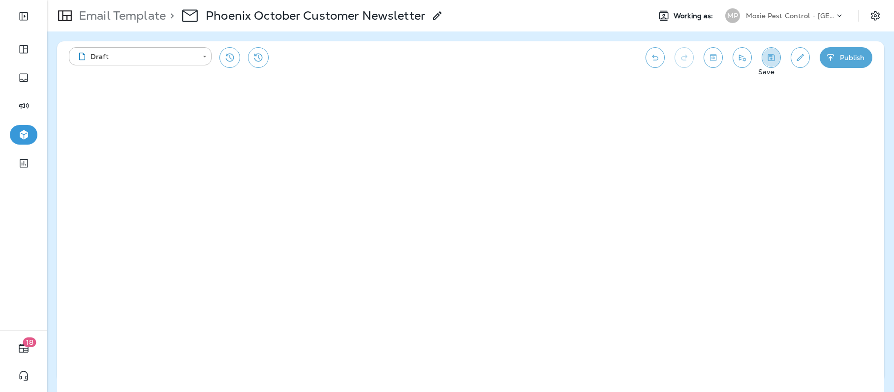
click at [768, 61] on icon "Save" at bounding box center [771, 57] width 7 height 7
